Goal: Find contact information: Find contact information

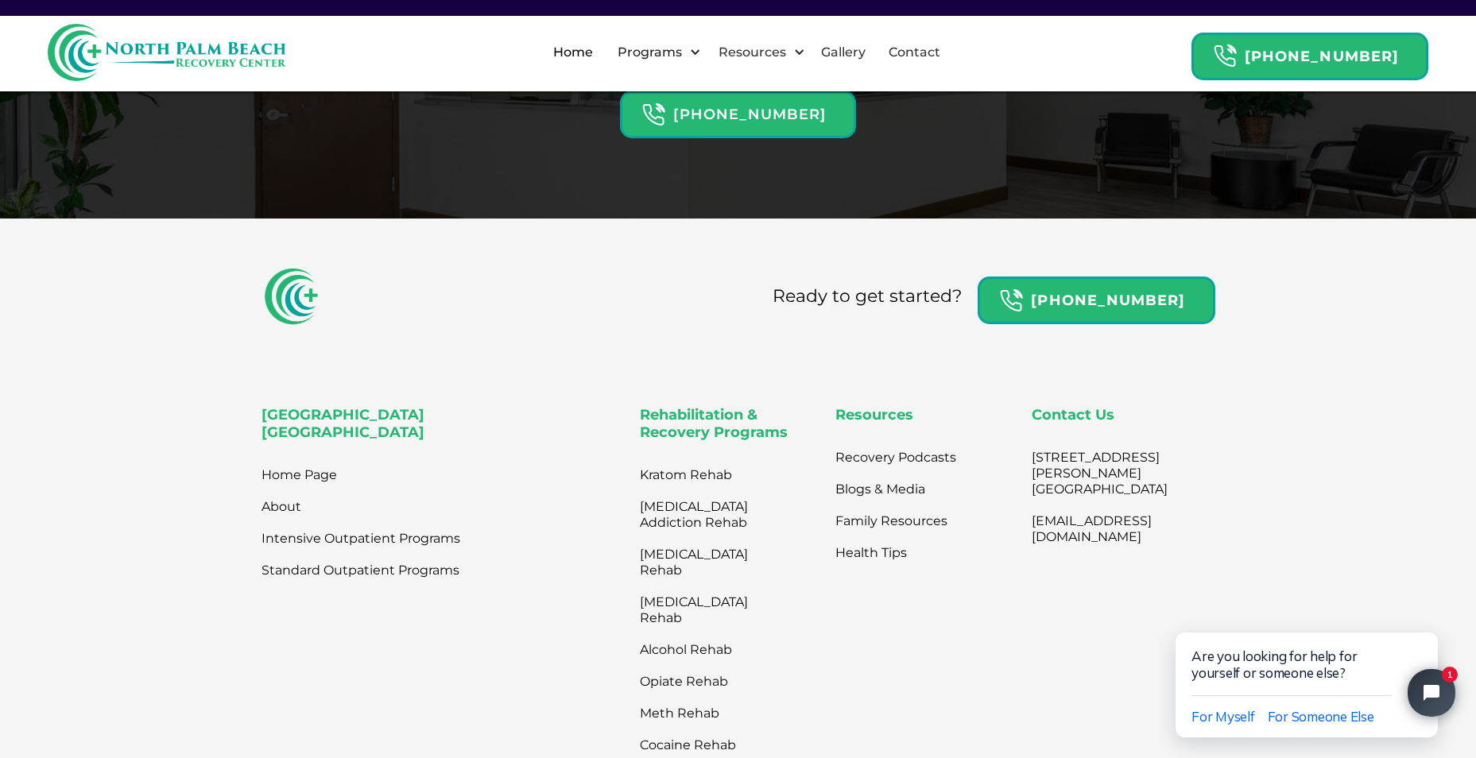
scroll to position [5230, 0]
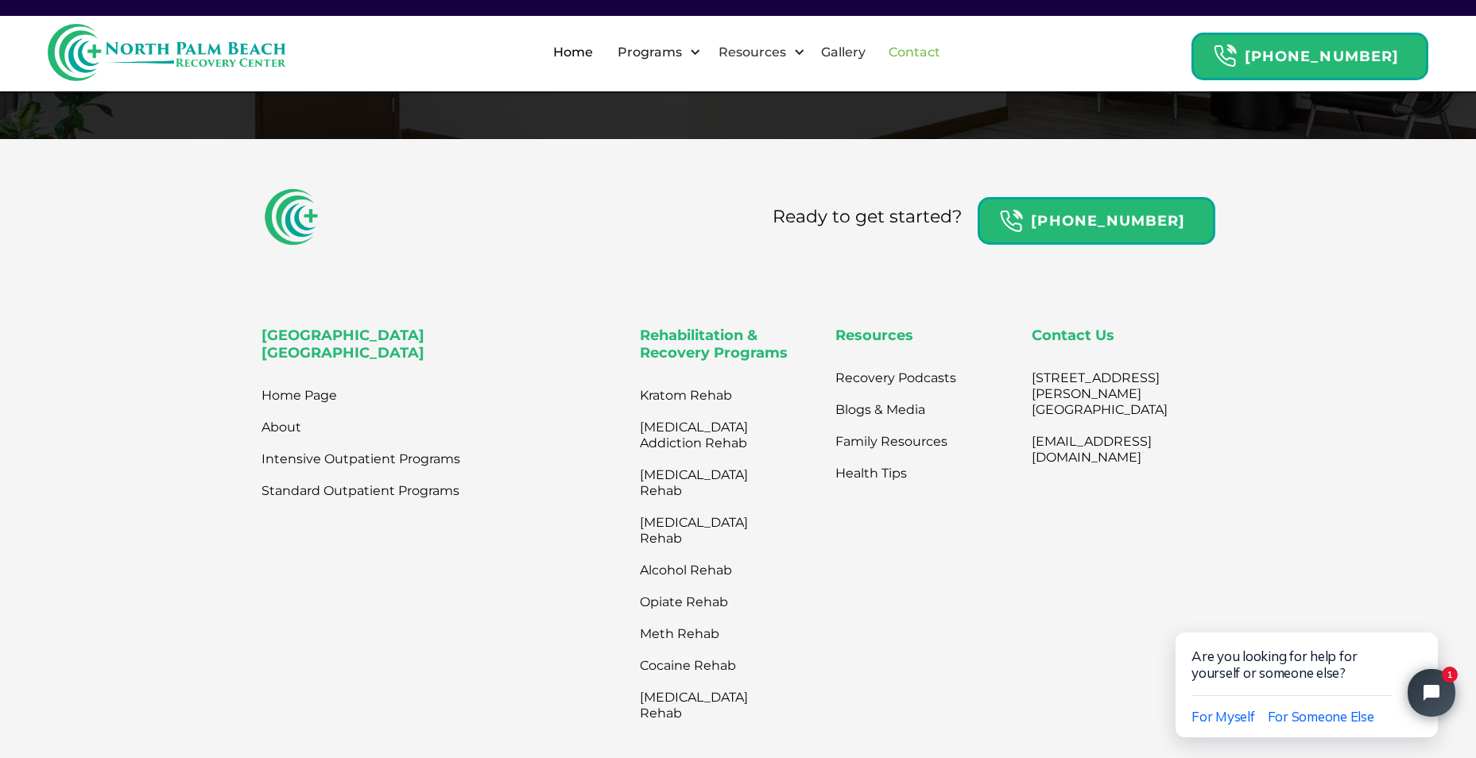
click at [913, 53] on link "Contact" at bounding box center [914, 52] width 71 height 51
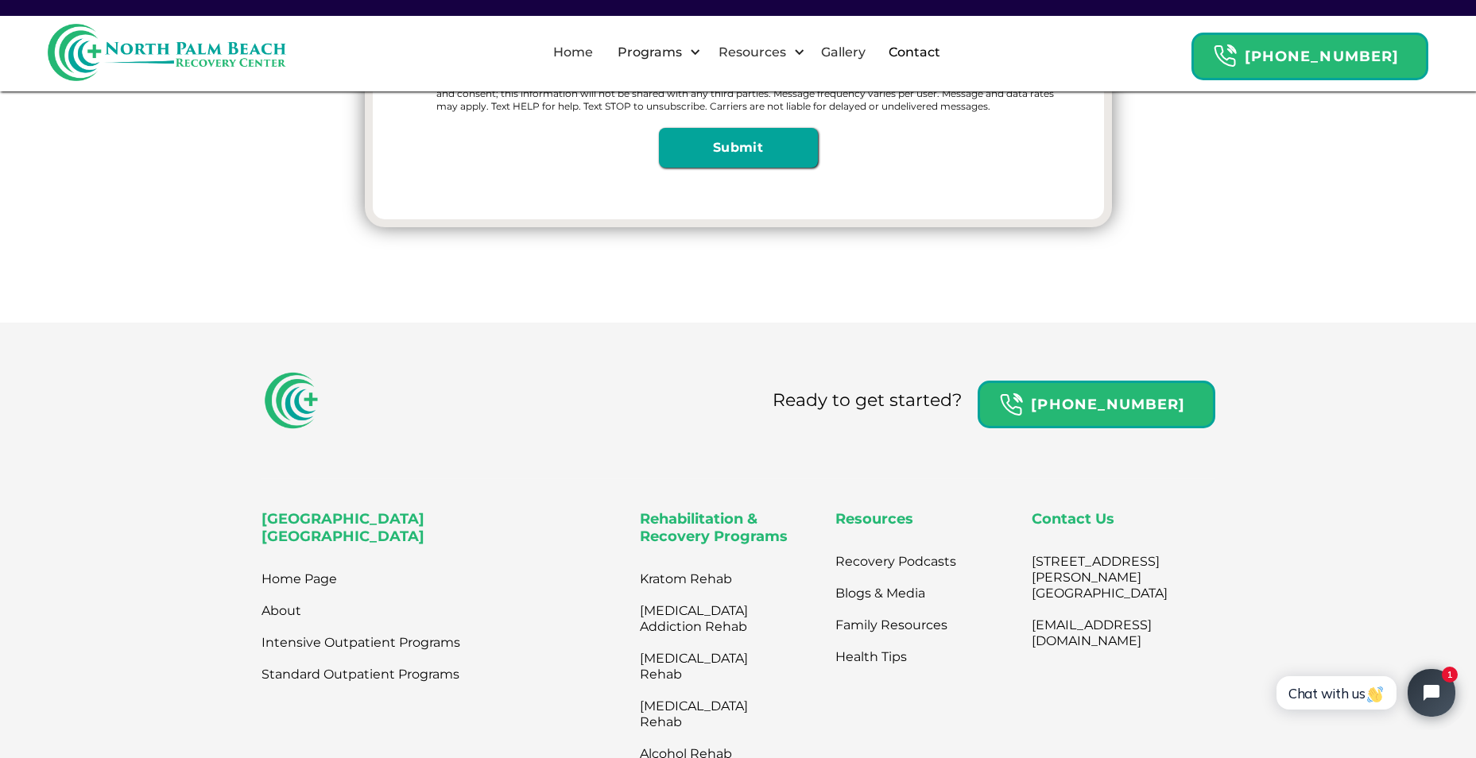
scroll to position [715, 0]
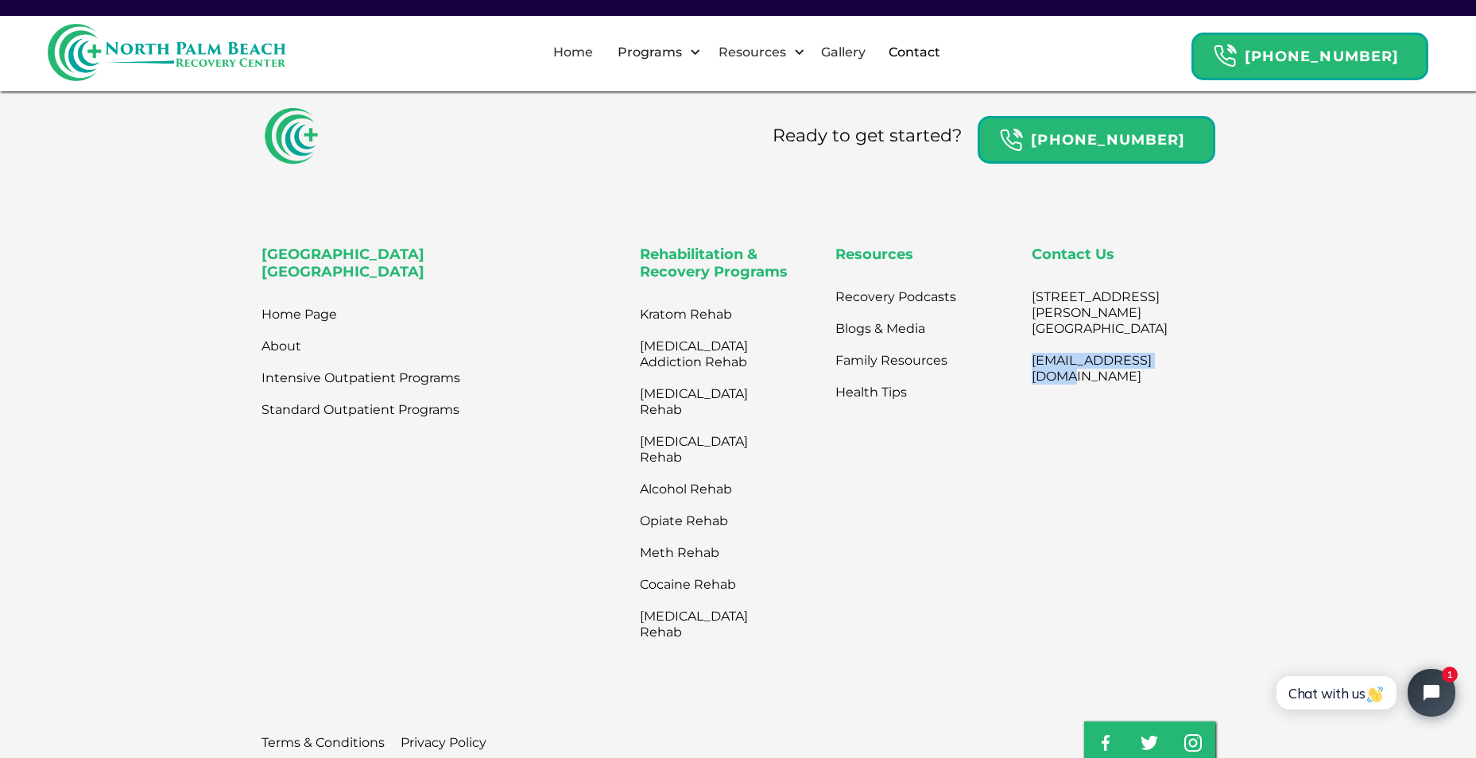
drag, startPoint x: 1170, startPoint y: 374, endPoint x: 1012, endPoint y: 365, distance: 158.5
click at [1012, 365] on div "North Palm Beach Recovery Center Home Page About Intensive Outpatient Programs …" at bounding box center [739, 446] width 954 height 401
drag, startPoint x: 1012, startPoint y: 365, endPoint x: 1057, endPoint y: 373, distance: 46.0
copy link "[EMAIL_ADDRESS][DOMAIN_NAME]"
click at [929, 48] on link "Contact" at bounding box center [914, 52] width 71 height 51
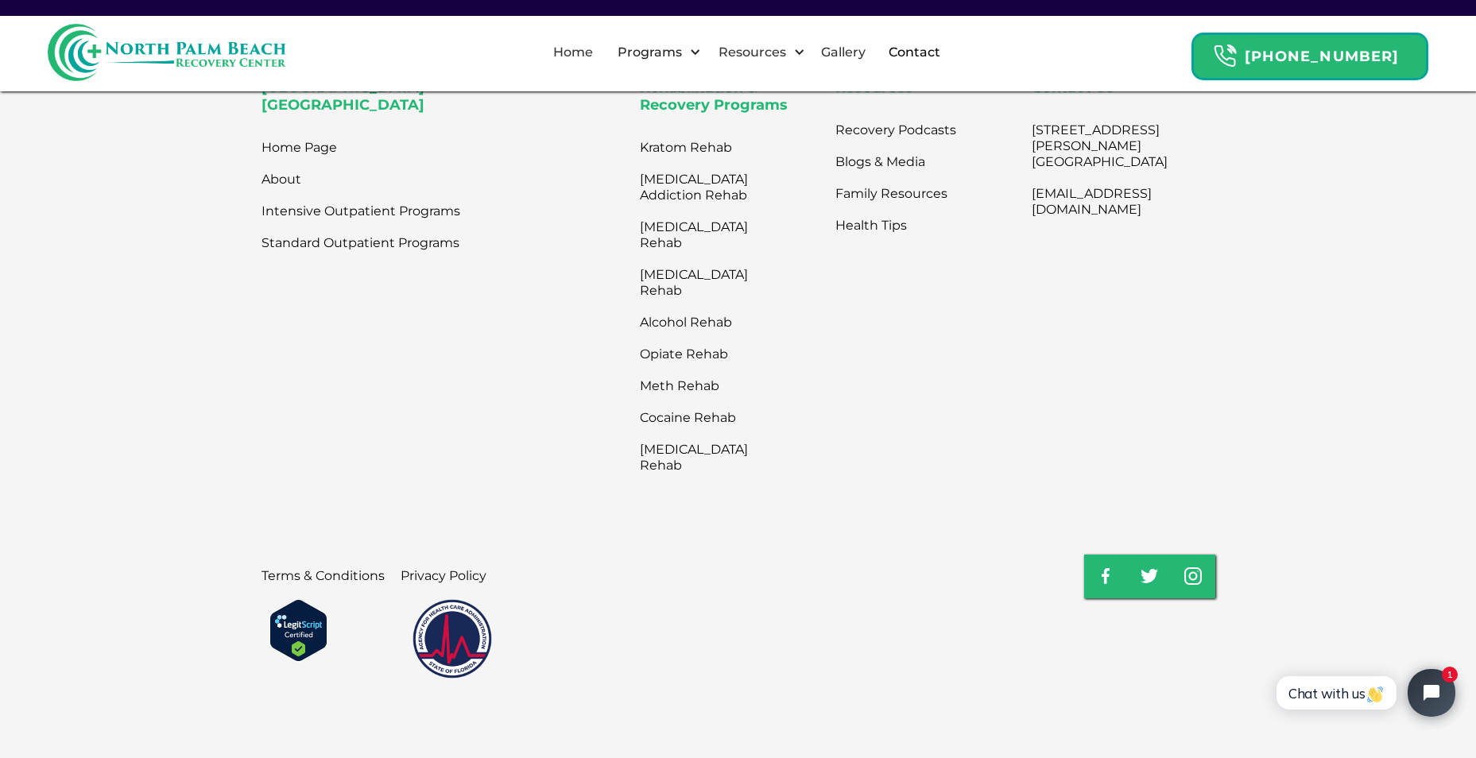
scroll to position [967, 0]
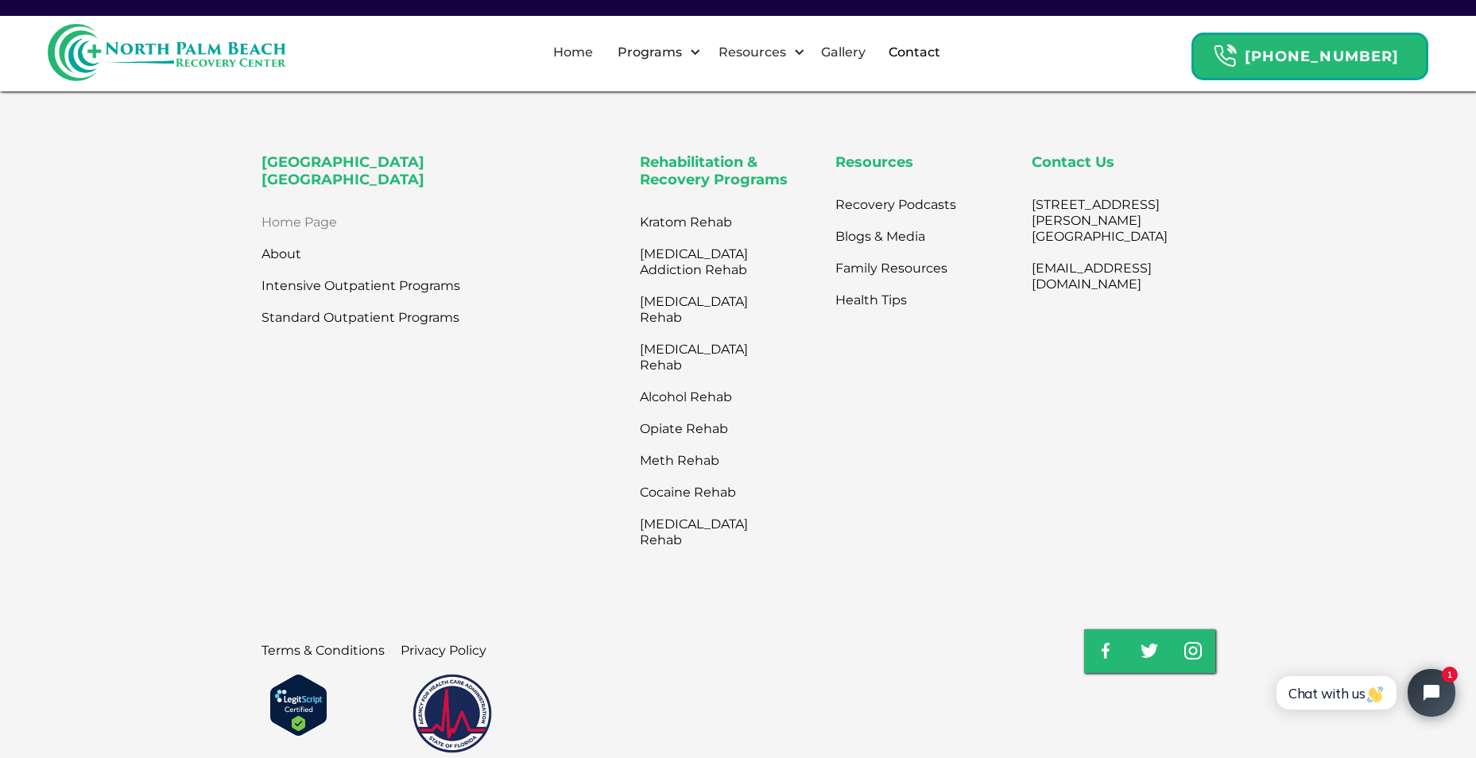
click at [285, 238] on link "Home Page" at bounding box center [300, 223] width 76 height 32
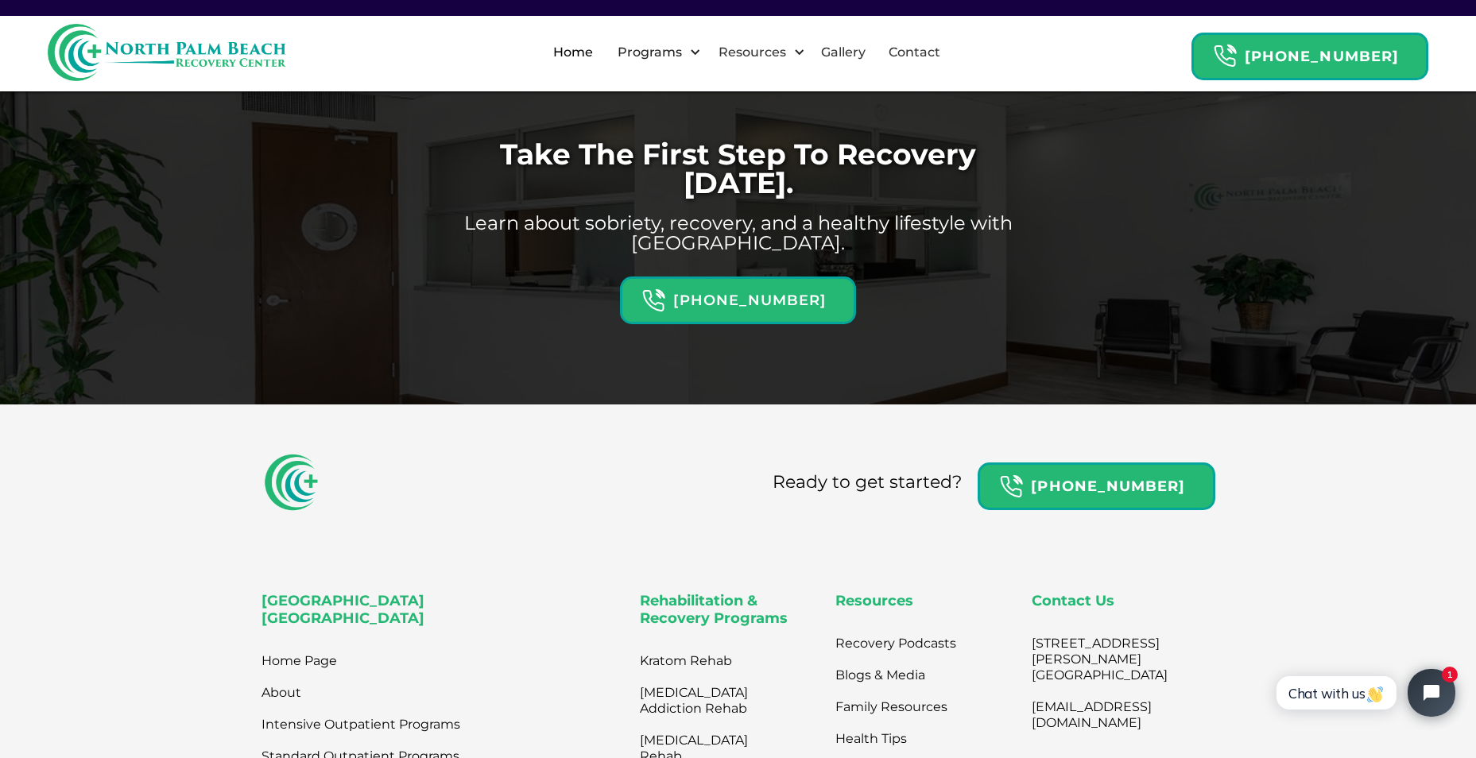
scroll to position [4929, 0]
